Goal: Information Seeking & Learning: Learn about a topic

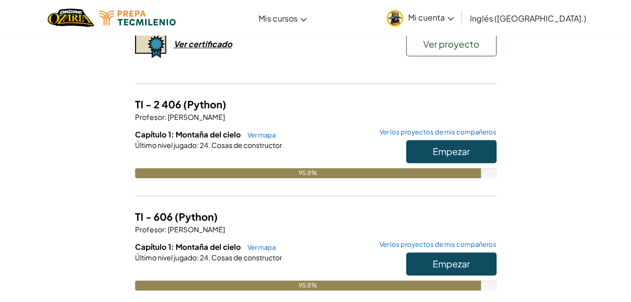
scroll to position [285, 0]
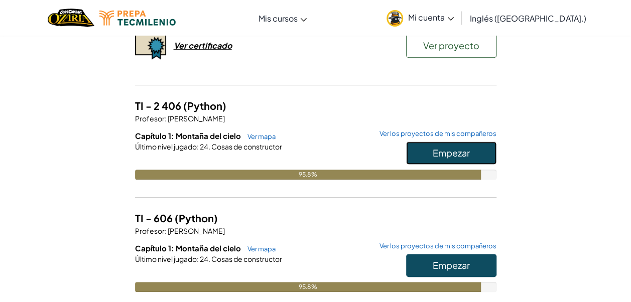
click at [464, 150] on span "Empezar" at bounding box center [451, 153] width 37 height 12
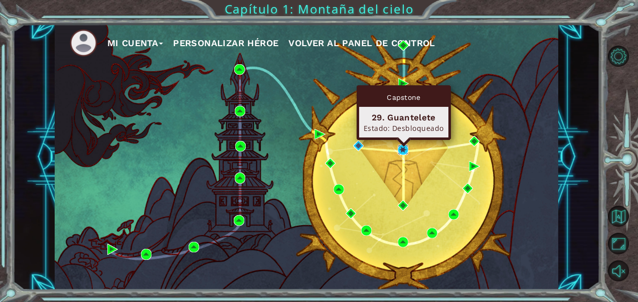
click at [400, 146] on img at bounding box center [403, 150] width 11 height 11
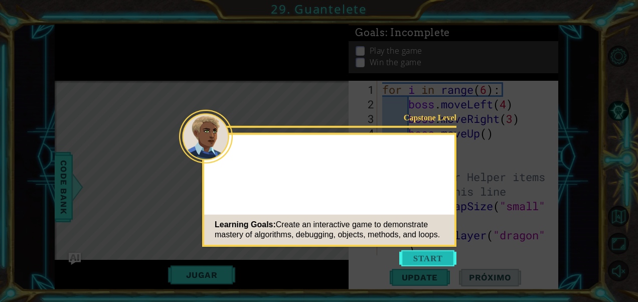
click at [431, 257] on button "Empezar" at bounding box center [427, 258] width 57 height 16
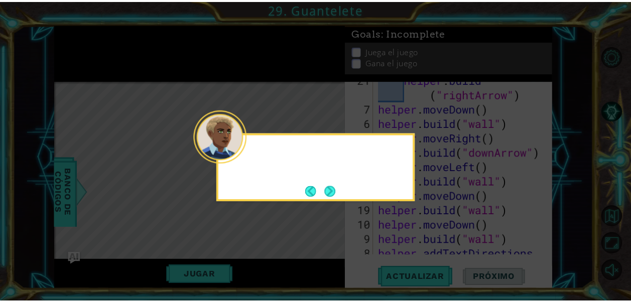
scroll to position [422, 0]
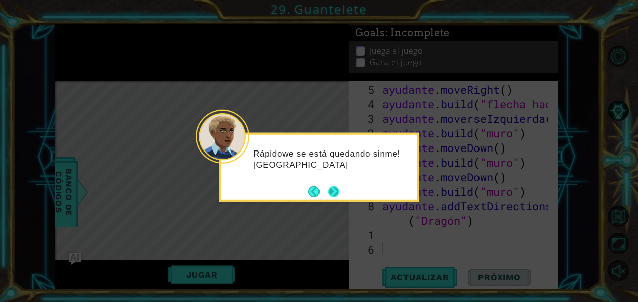
click at [336, 190] on button "Próximo" at bounding box center [333, 191] width 11 height 11
click at [336, 190] on button "Próximo" at bounding box center [334, 192] width 12 height 12
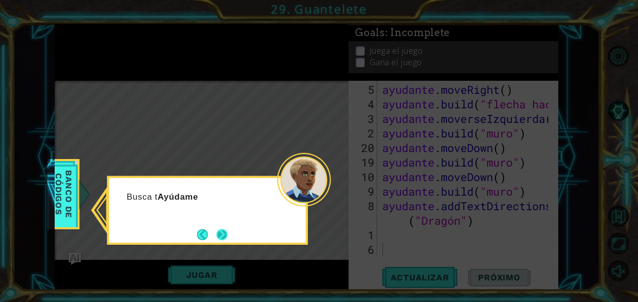
click at [217, 229] on button "Próximo" at bounding box center [222, 234] width 11 height 11
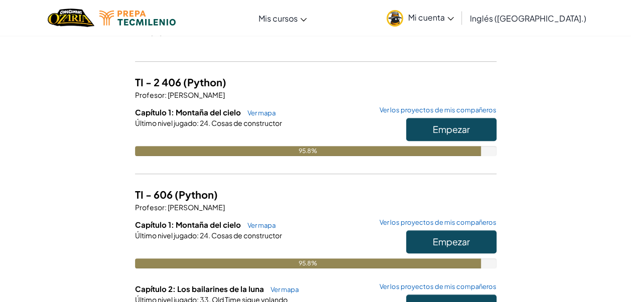
scroll to position [309, 0]
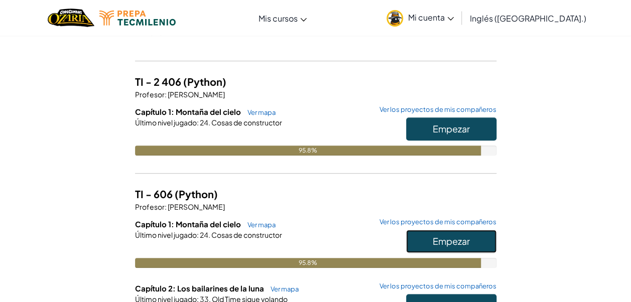
click at [463, 249] on button "Empezar" at bounding box center [451, 241] width 90 height 23
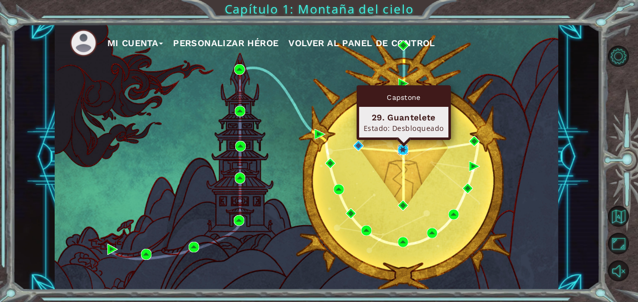
click at [405, 147] on img at bounding box center [403, 150] width 11 height 11
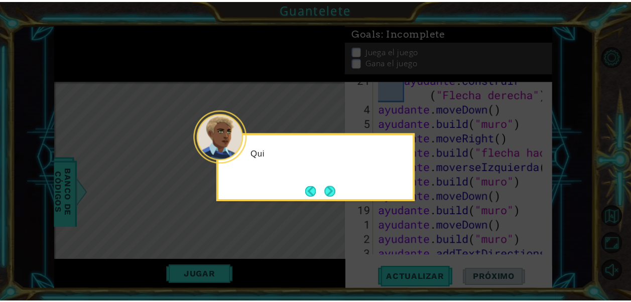
scroll to position [422, 0]
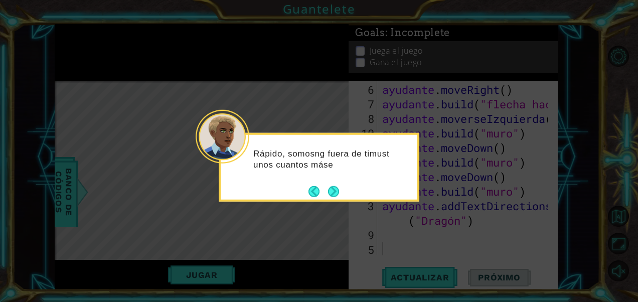
click at [336, 185] on footer at bounding box center [324, 191] width 31 height 15
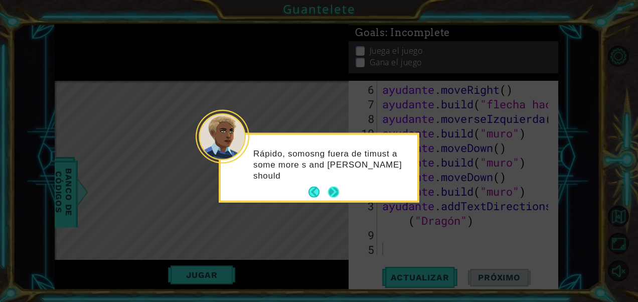
click at [336, 187] on button "Próximo" at bounding box center [333, 192] width 11 height 11
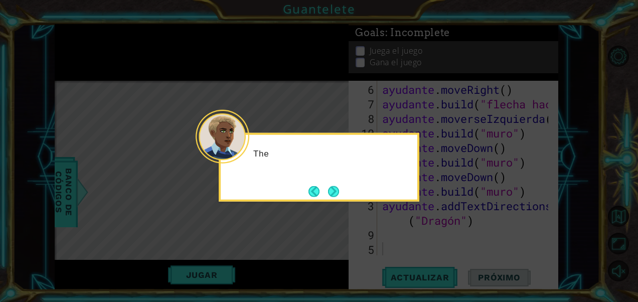
click at [336, 187] on button "Próximo" at bounding box center [333, 191] width 11 height 11
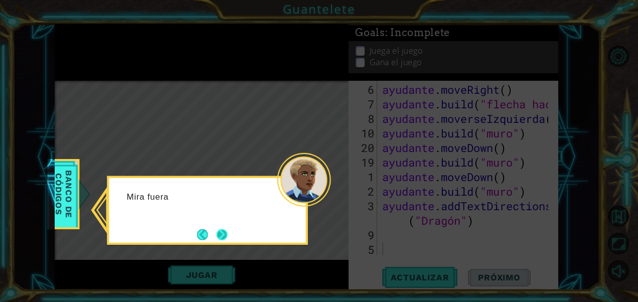
click at [225, 232] on button "Próximo" at bounding box center [222, 234] width 11 height 11
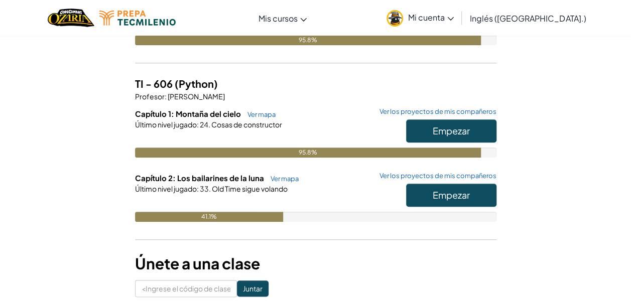
scroll to position [430, 0]
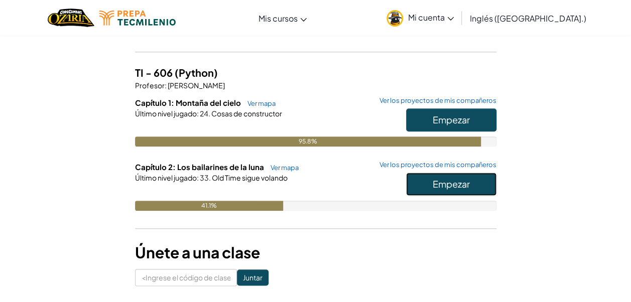
click at [415, 178] on button "Empezar" at bounding box center [451, 184] width 90 height 23
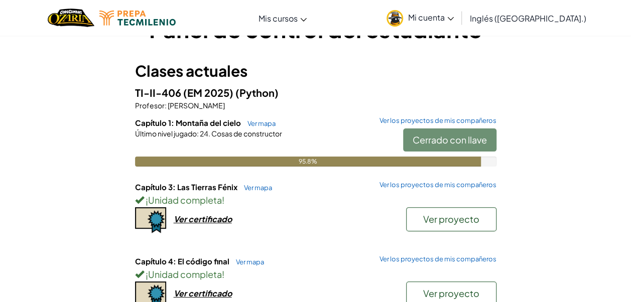
scroll to position [29, 0]
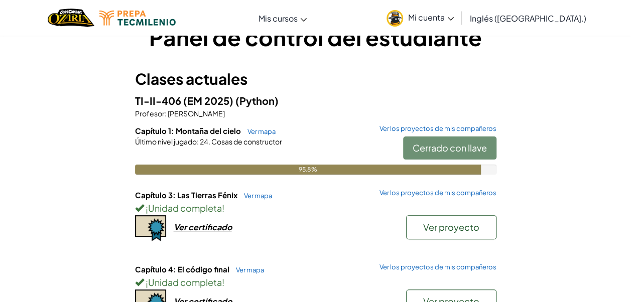
click at [425, 150] on div "Cerrado con llave" at bounding box center [444, 150] width 103 height 28
click at [256, 129] on link "Ver mapa" at bounding box center [258, 131] width 33 height 8
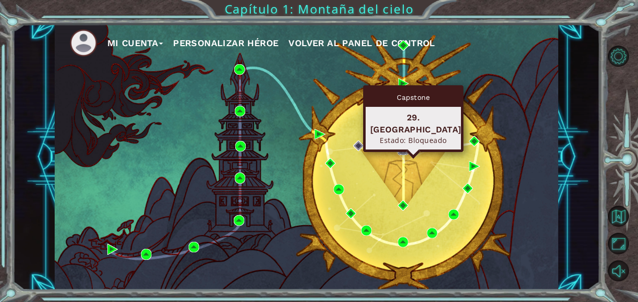
click at [403, 149] on img at bounding box center [403, 150] width 11 height 11
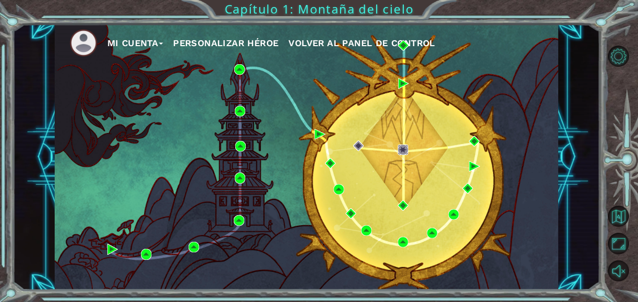
click at [403, 149] on img at bounding box center [403, 150] width 11 height 11
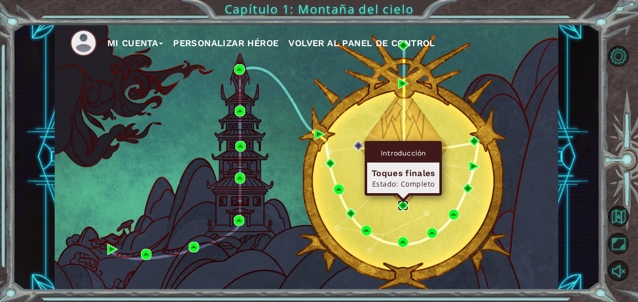
click at [402, 208] on img at bounding box center [403, 205] width 11 height 11
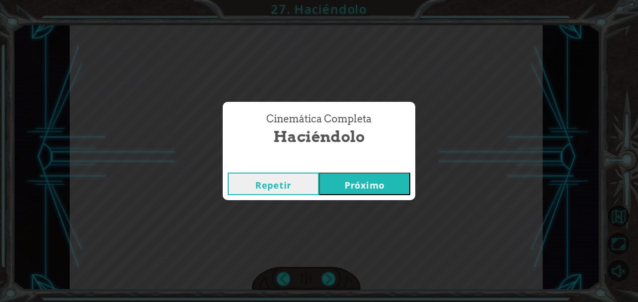
click at [362, 182] on button "Próximo" at bounding box center [364, 184] width 91 height 23
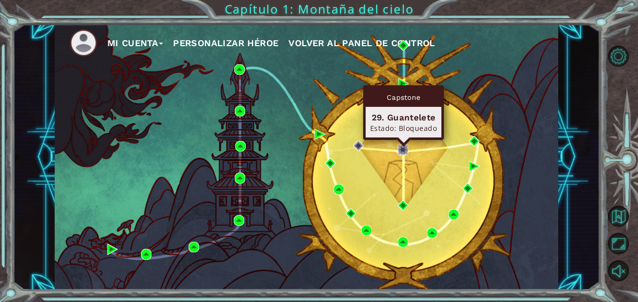
click at [405, 149] on img at bounding box center [403, 150] width 11 height 11
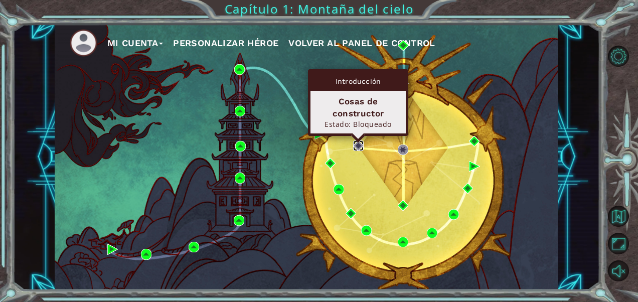
click at [359, 144] on img at bounding box center [358, 146] width 11 height 11
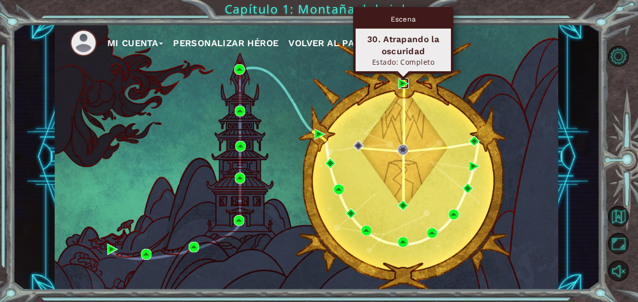
click at [402, 81] on img at bounding box center [403, 83] width 11 height 11
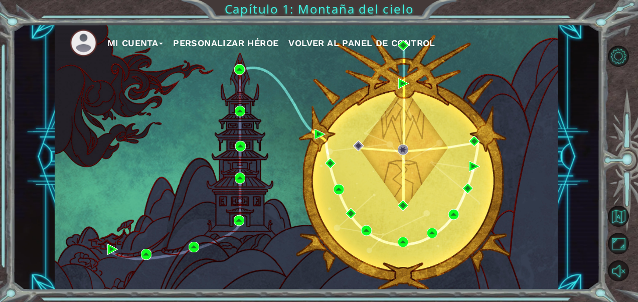
click at [369, 42] on span "Volver al panel de control" at bounding box center [362, 43] width 147 height 11
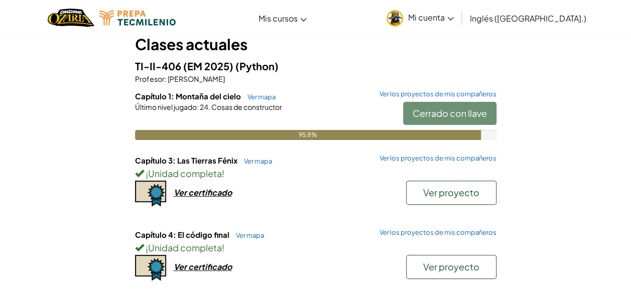
scroll to position [45, 0]
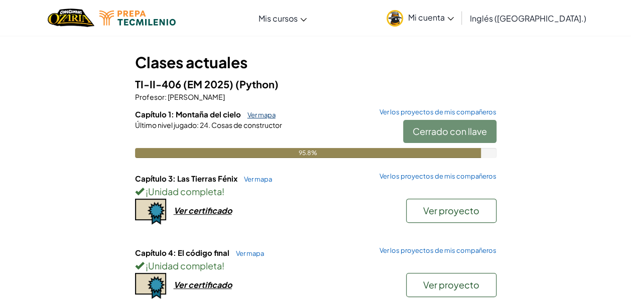
click at [263, 115] on link "Ver mapa" at bounding box center [258, 115] width 33 height 8
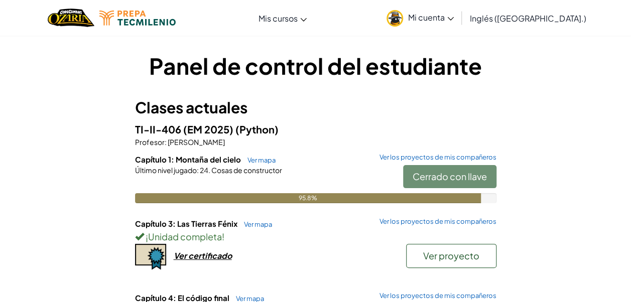
click at [454, 14] on span "Mi cuenta" at bounding box center [431, 17] width 46 height 11
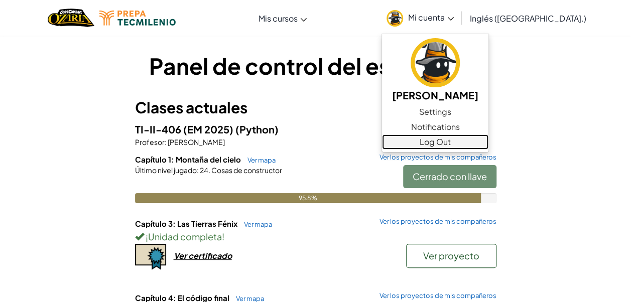
click at [474, 140] on link "Log Out" at bounding box center [435, 141] width 106 height 15
